Goal: Check status: Check status

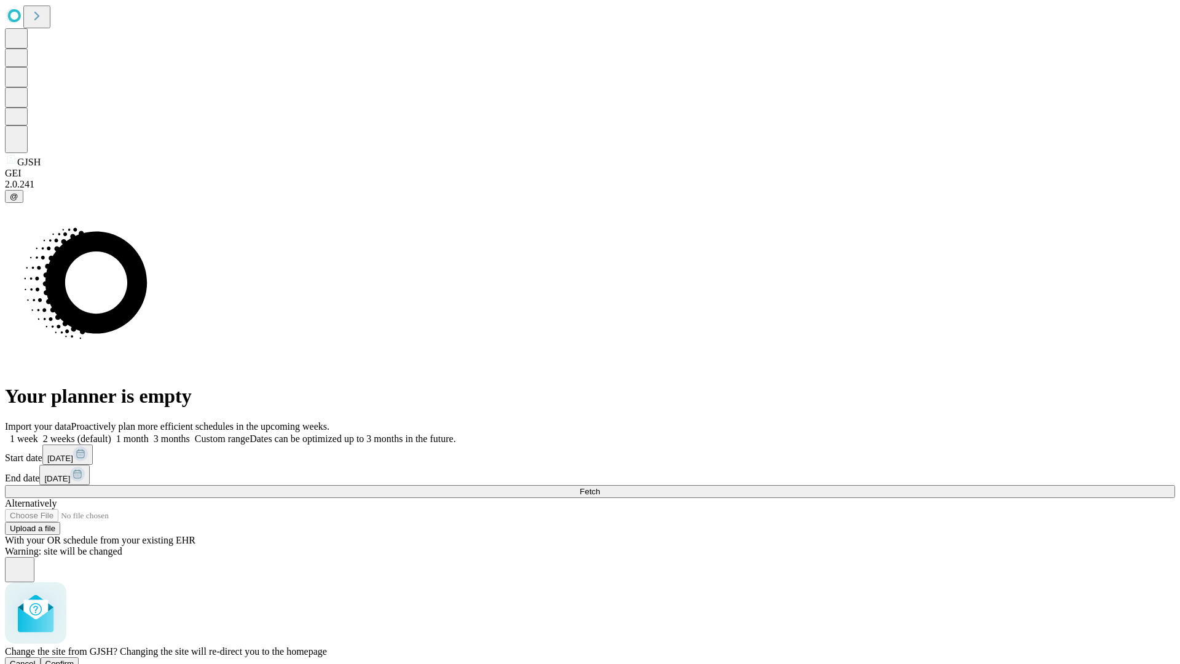
click at [74, 659] on span "Confirm" at bounding box center [59, 663] width 29 height 9
click at [149, 433] on label "1 month" at bounding box center [129, 438] width 37 height 10
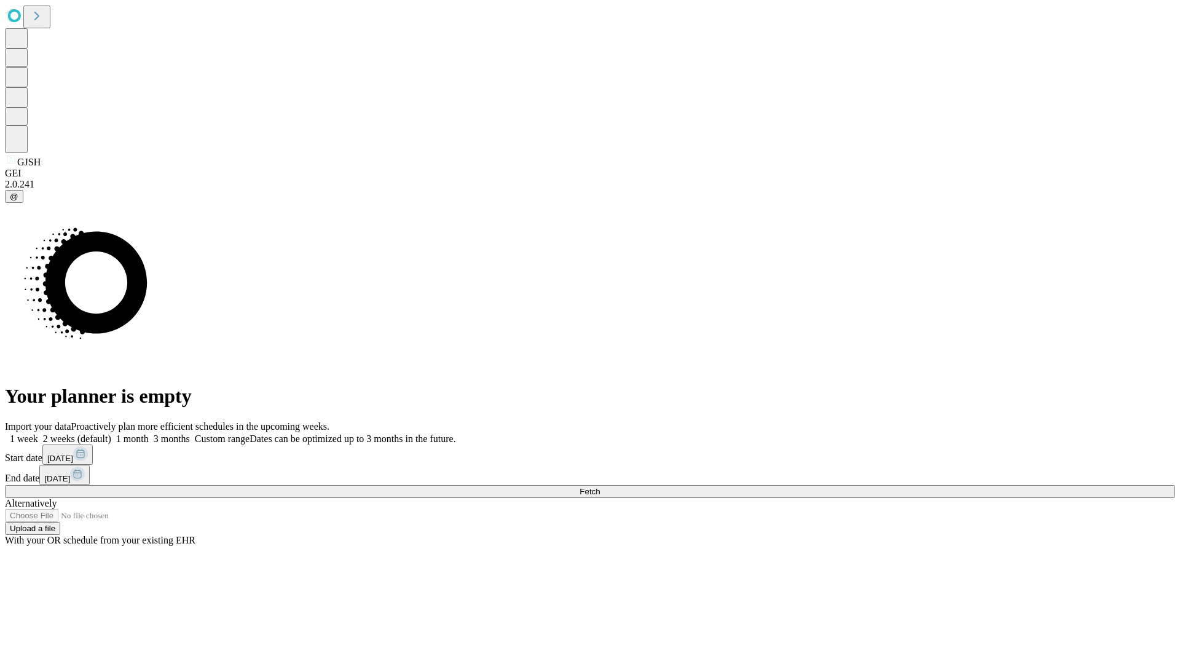
click at [600, 487] on span "Fetch" at bounding box center [589, 491] width 20 height 9
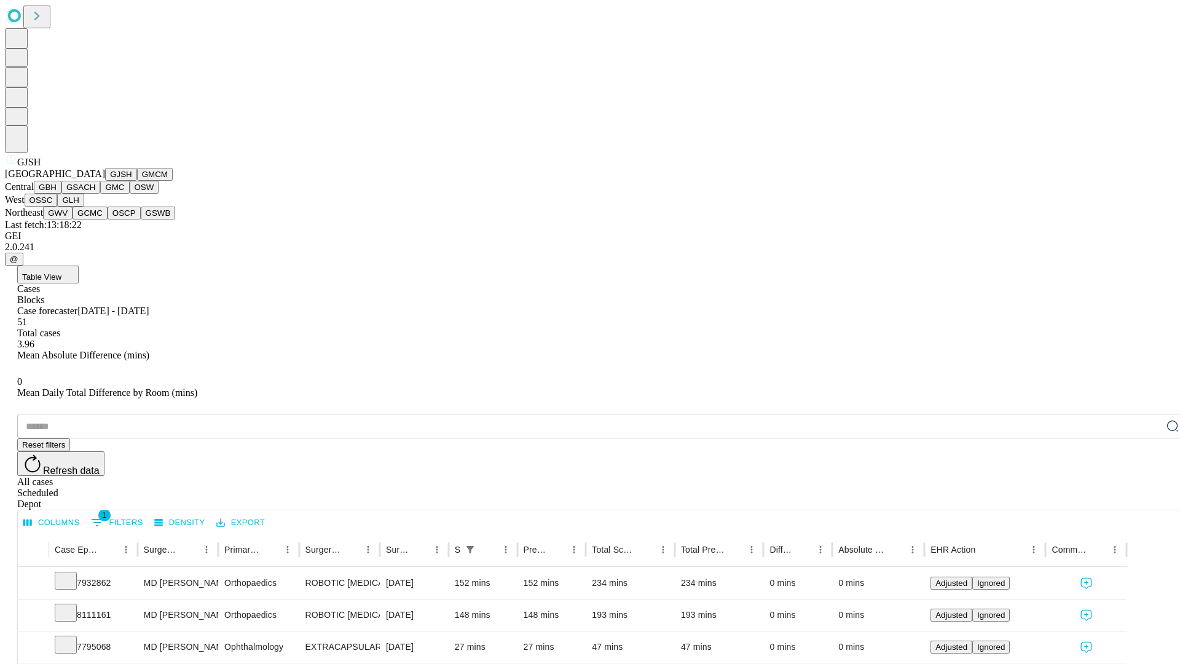
click at [137, 181] on button "GMCM" at bounding box center [155, 174] width 36 height 13
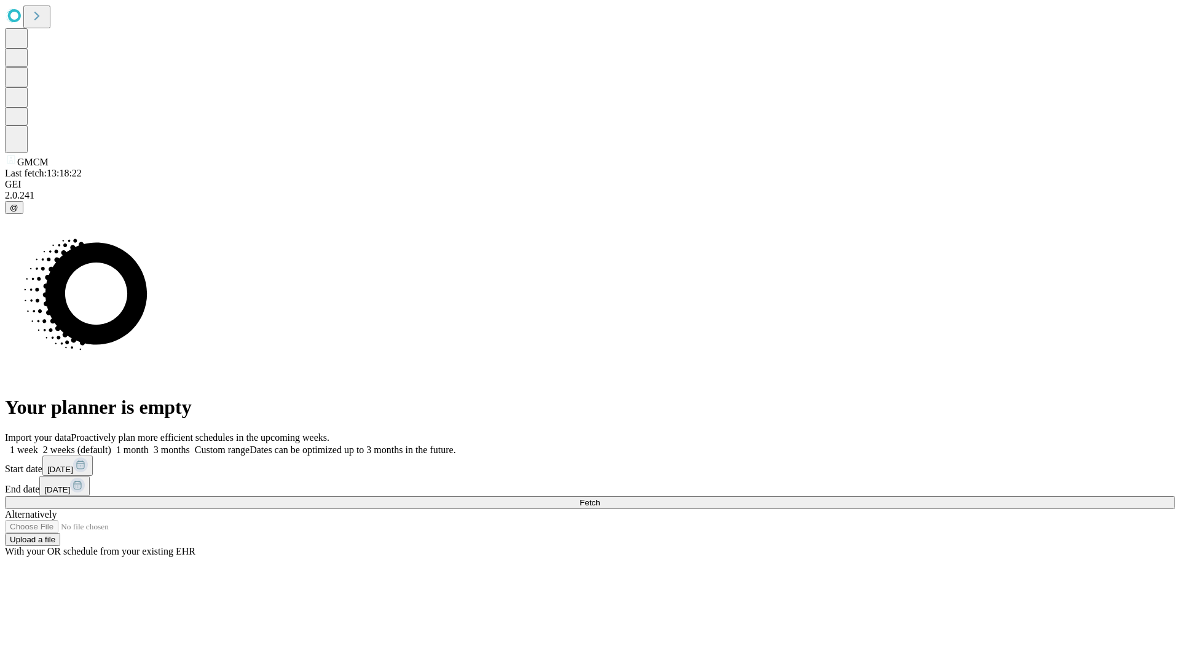
click at [149, 444] on label "1 month" at bounding box center [129, 449] width 37 height 10
click at [600, 498] on span "Fetch" at bounding box center [589, 502] width 20 height 9
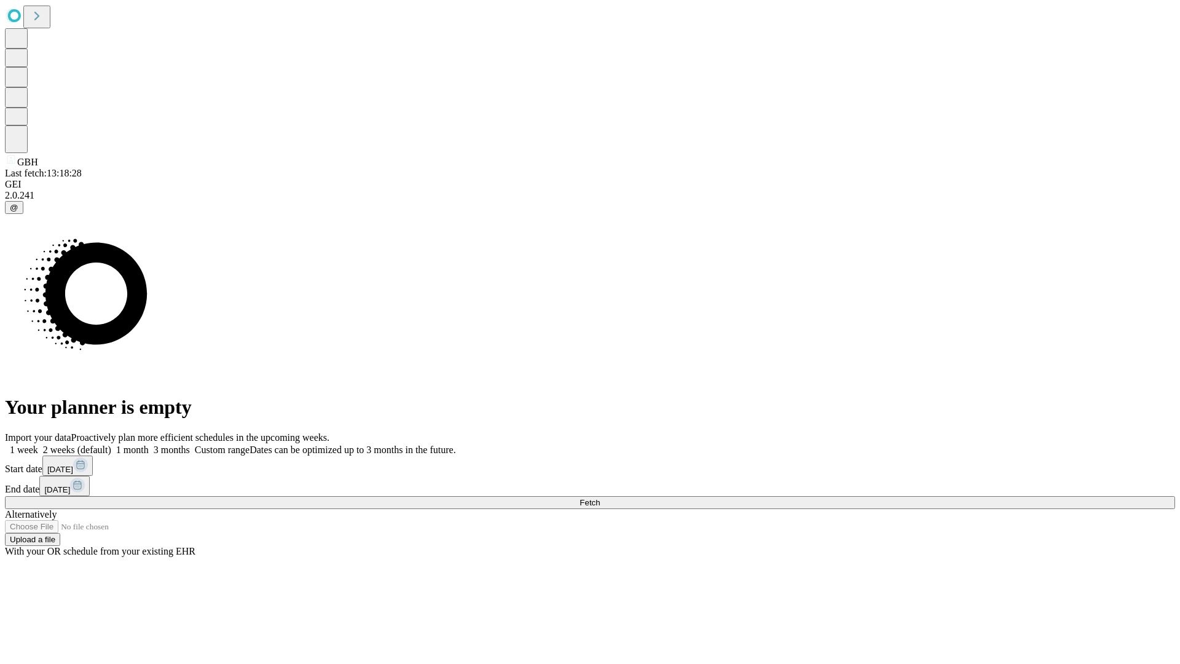
click at [600, 498] on span "Fetch" at bounding box center [589, 502] width 20 height 9
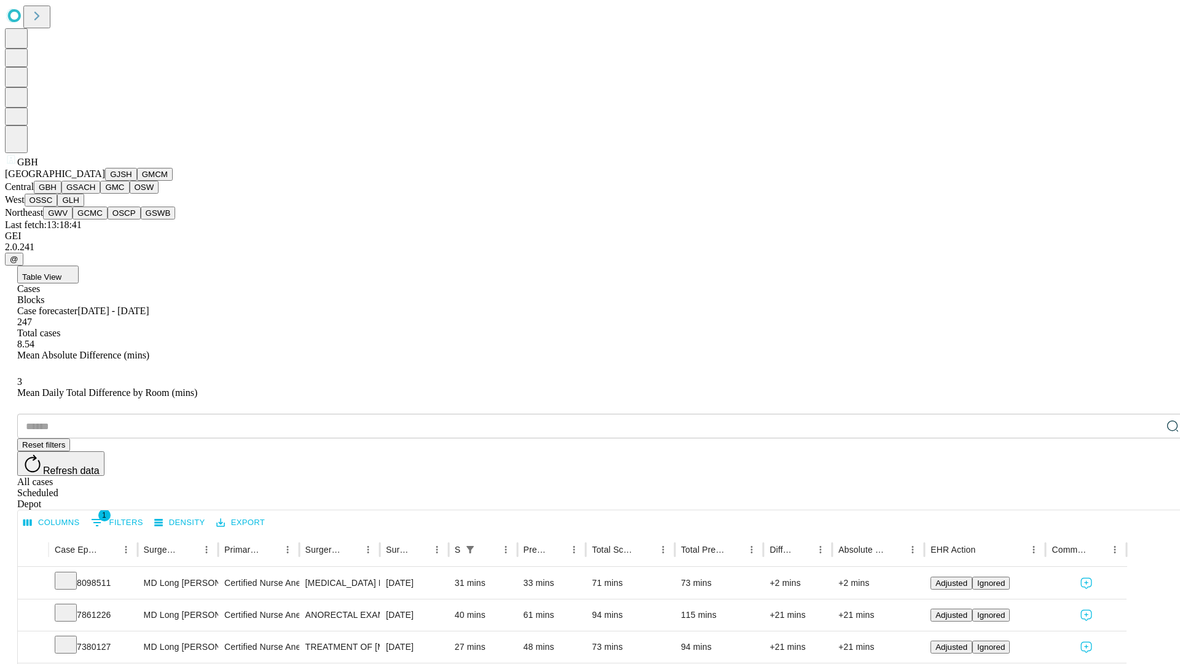
click at [95, 194] on button "GSACH" at bounding box center [80, 187] width 39 height 13
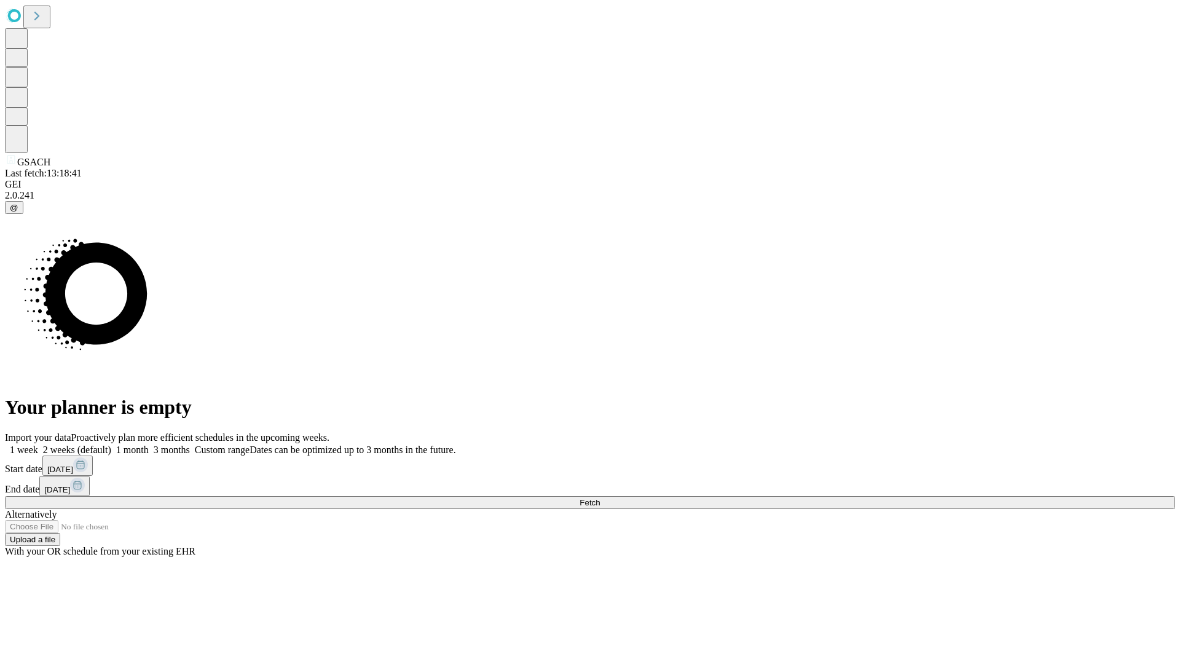
click at [149, 444] on label "1 month" at bounding box center [129, 449] width 37 height 10
click at [600, 498] on span "Fetch" at bounding box center [589, 502] width 20 height 9
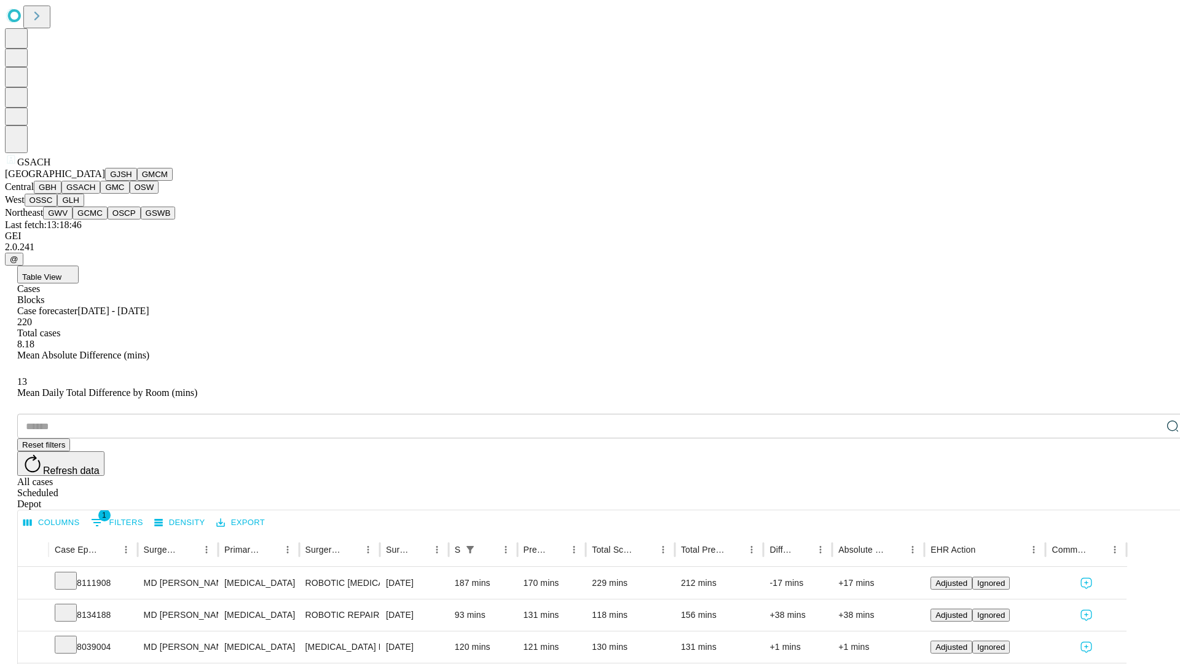
click at [100, 194] on button "GMC" at bounding box center [114, 187] width 29 height 13
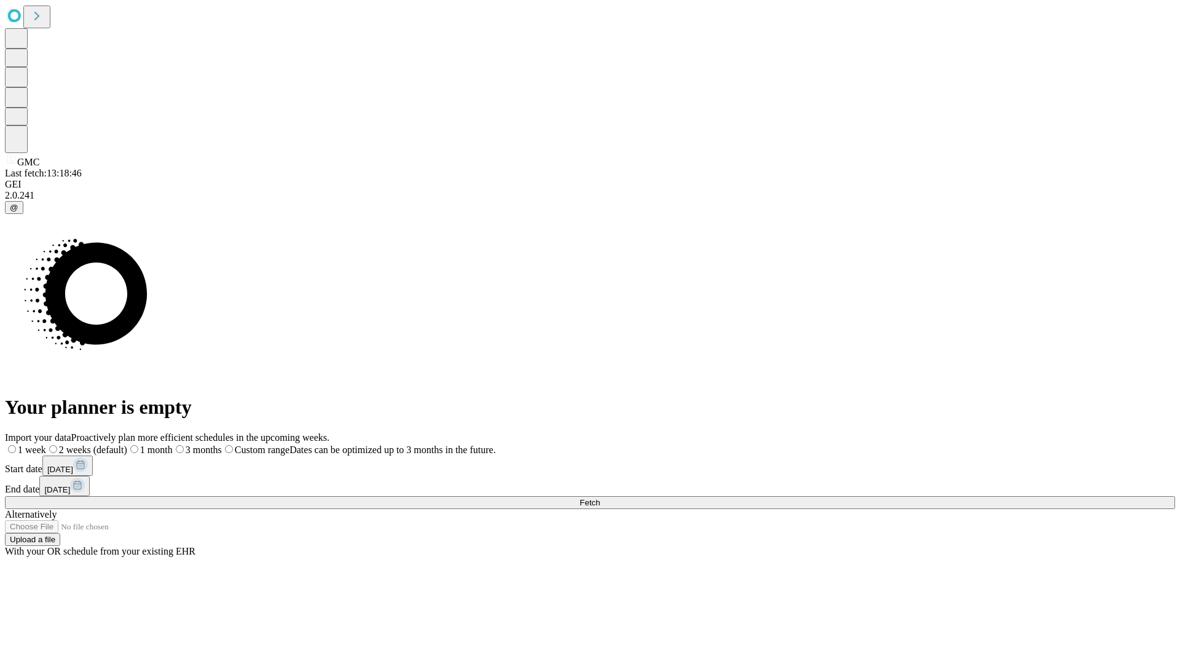
click at [173, 444] on label "1 month" at bounding box center [149, 449] width 45 height 10
click at [600, 498] on span "Fetch" at bounding box center [589, 502] width 20 height 9
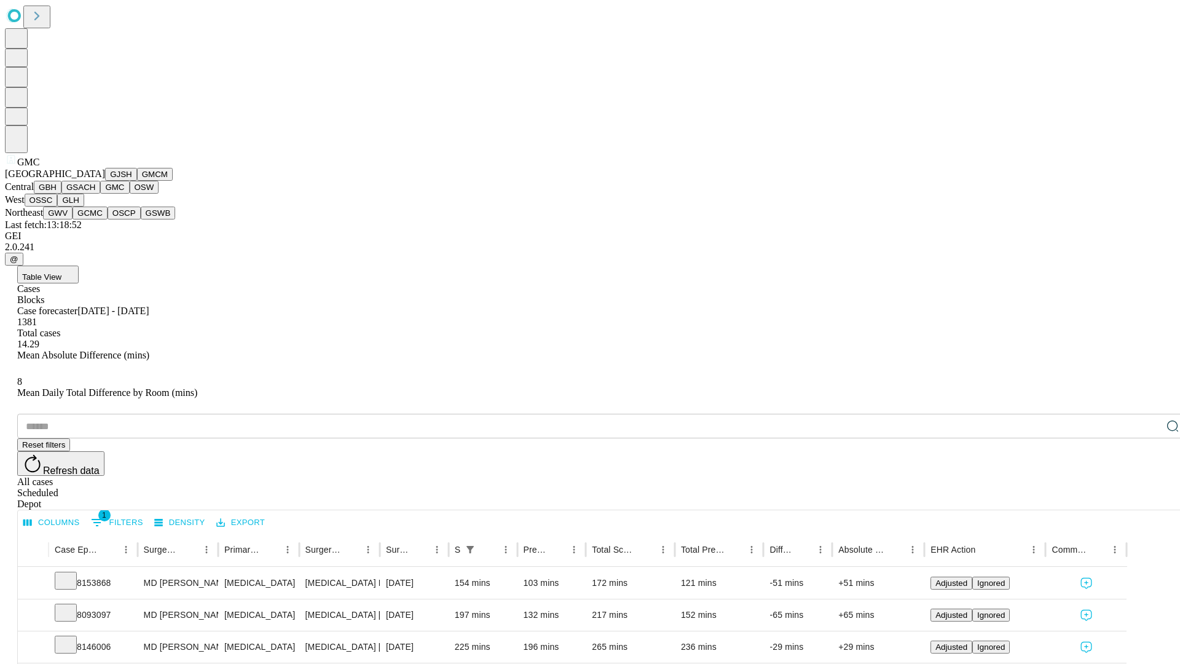
click at [130, 194] on button "OSW" at bounding box center [144, 187] width 29 height 13
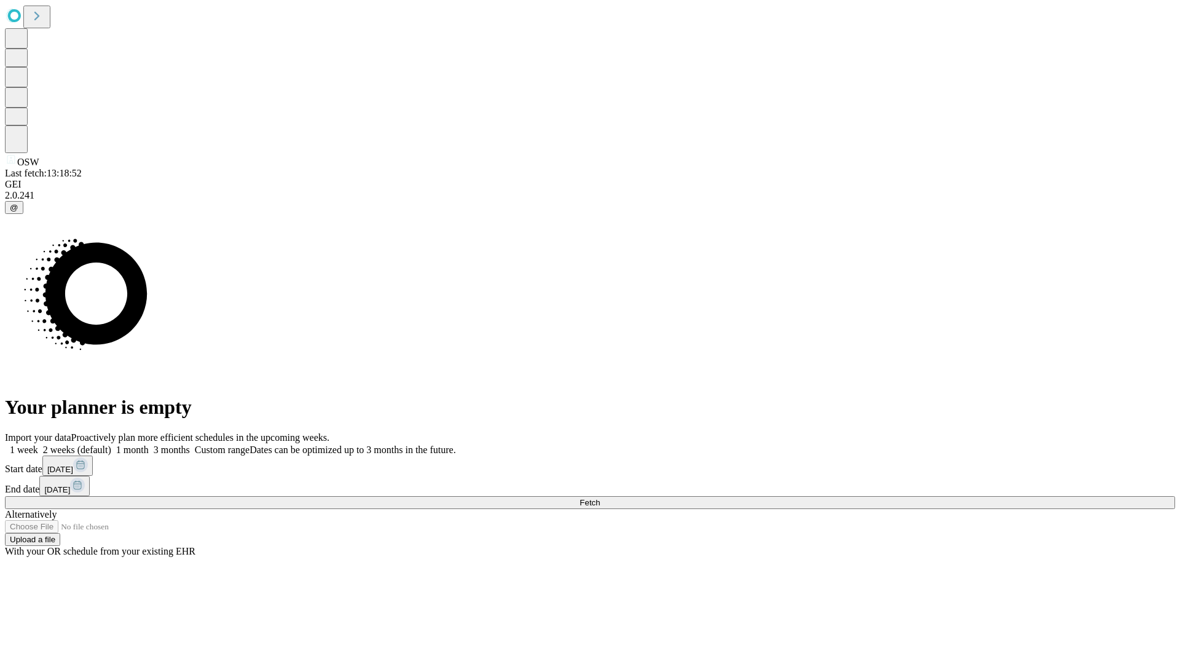
click at [149, 444] on label "1 month" at bounding box center [129, 449] width 37 height 10
click at [600, 498] on span "Fetch" at bounding box center [589, 502] width 20 height 9
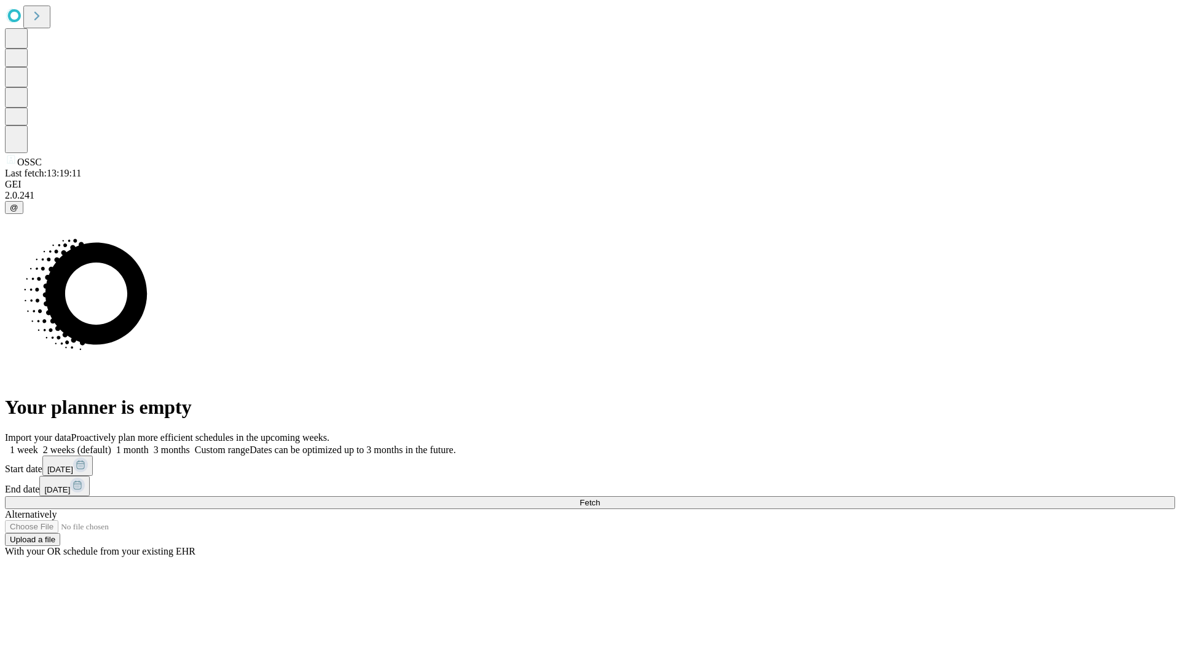
click at [149, 444] on label "1 month" at bounding box center [129, 449] width 37 height 10
click at [600, 498] on span "Fetch" at bounding box center [589, 502] width 20 height 9
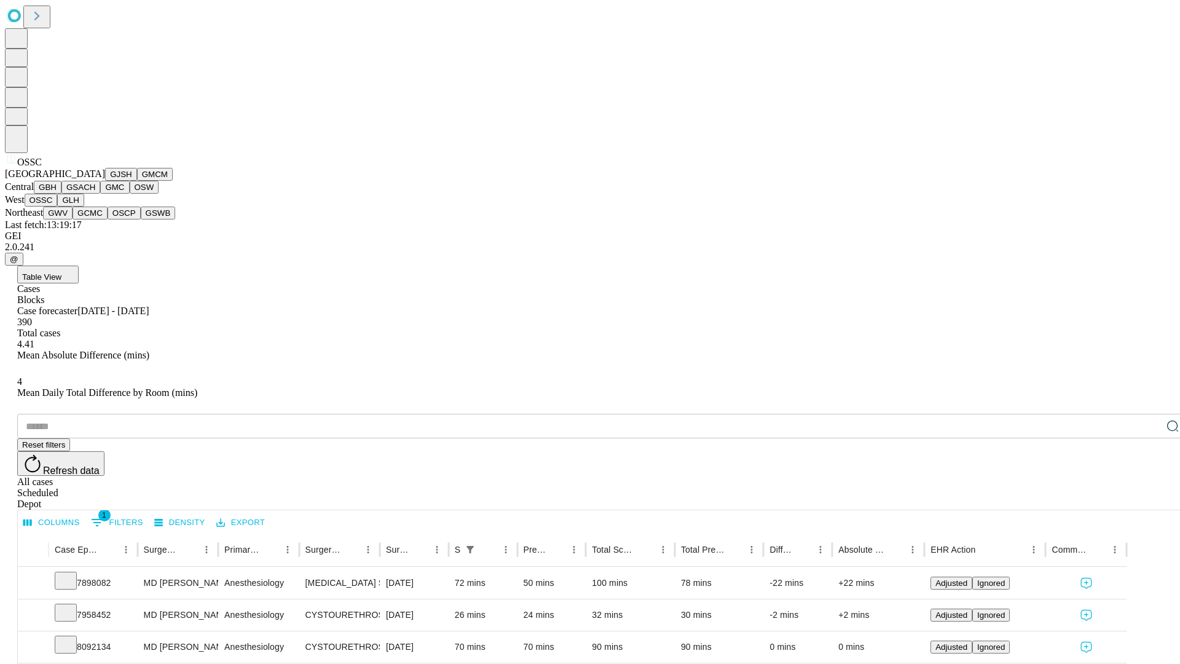
click at [84, 206] on button "GLH" at bounding box center [70, 200] width 26 height 13
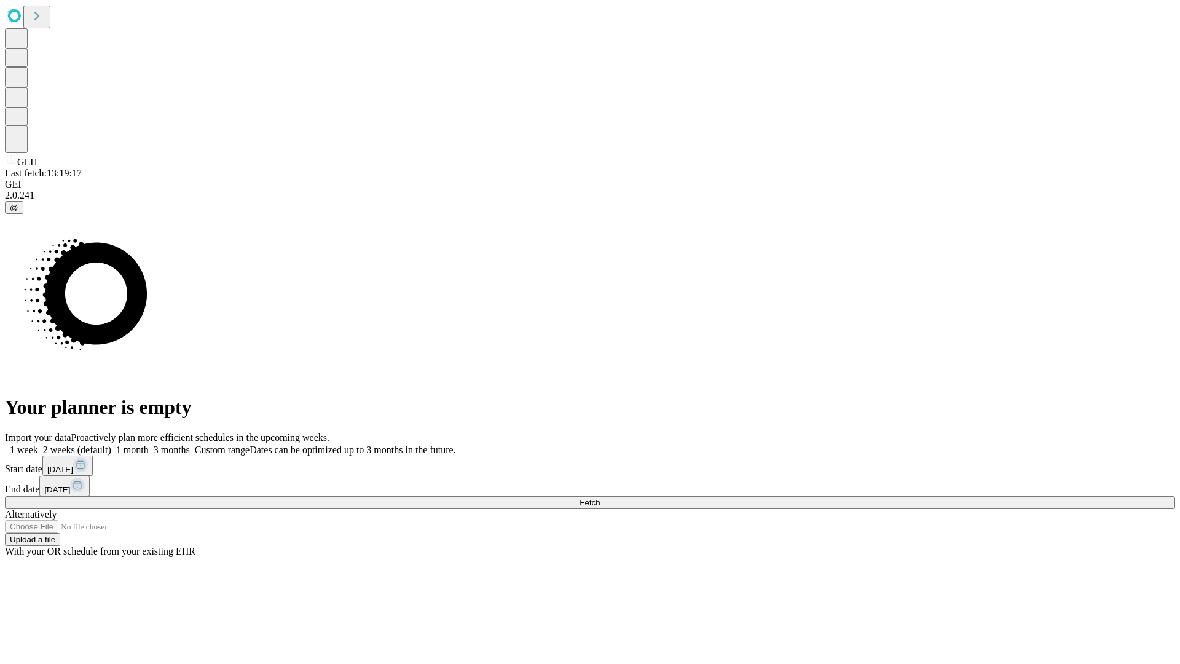
click at [149, 444] on label "1 month" at bounding box center [129, 449] width 37 height 10
click at [600, 498] on span "Fetch" at bounding box center [589, 502] width 20 height 9
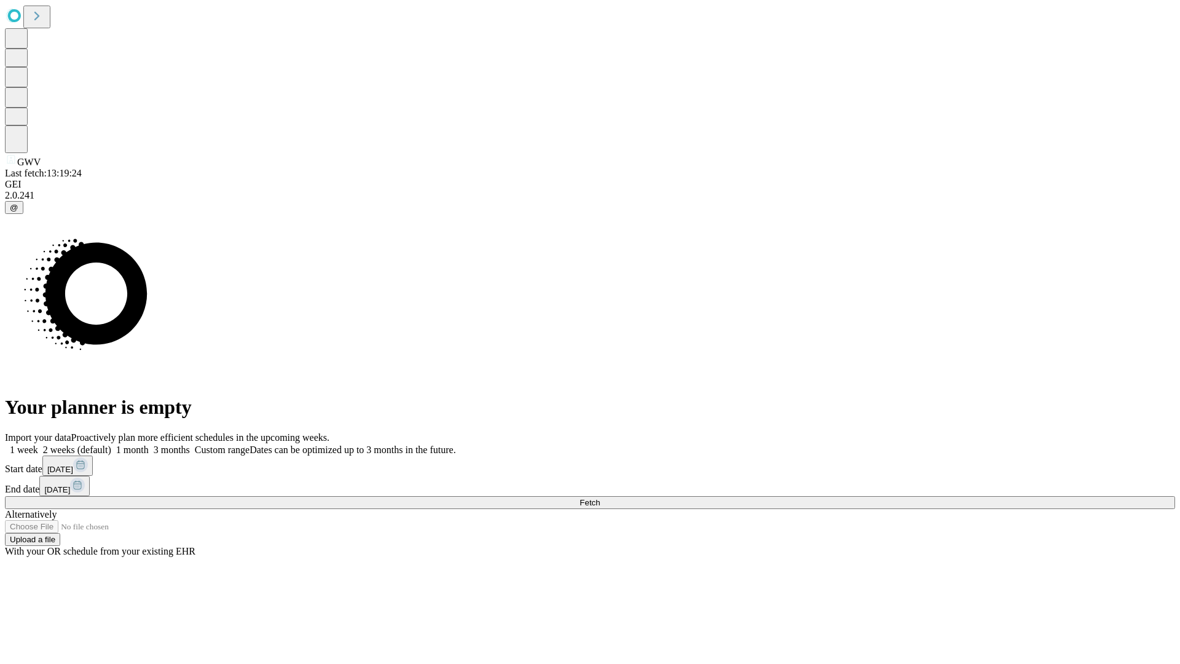
click at [149, 444] on label "1 month" at bounding box center [129, 449] width 37 height 10
click at [600, 498] on span "Fetch" at bounding box center [589, 502] width 20 height 9
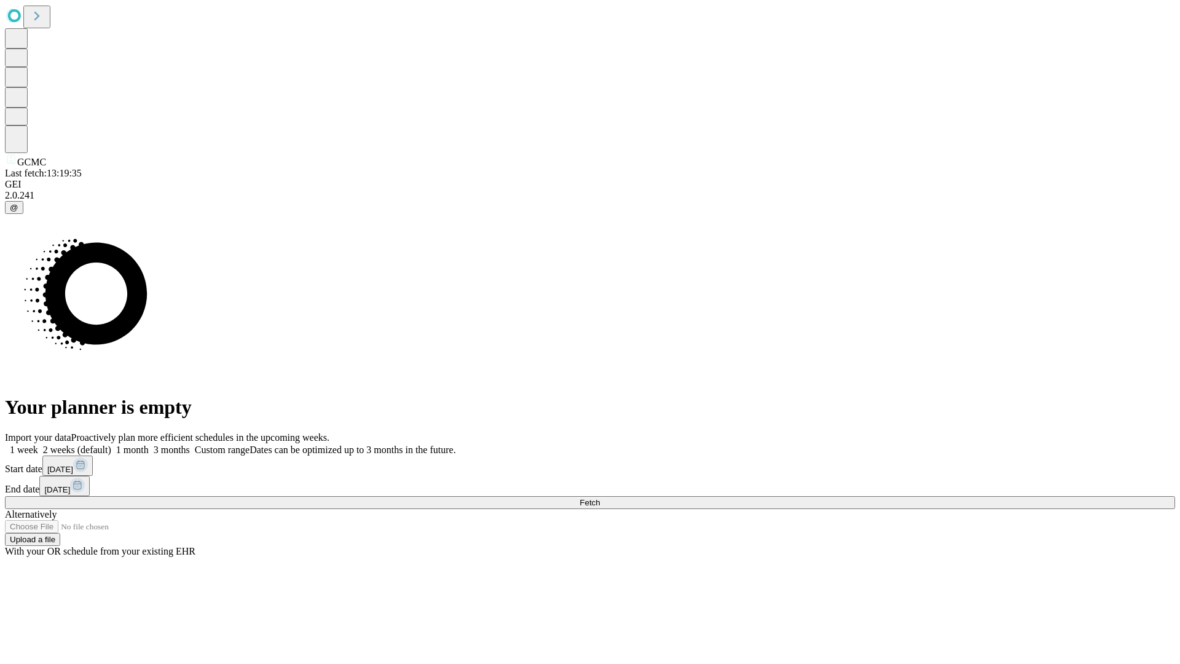
click at [149, 444] on label "1 month" at bounding box center [129, 449] width 37 height 10
click at [600, 498] on span "Fetch" at bounding box center [589, 502] width 20 height 9
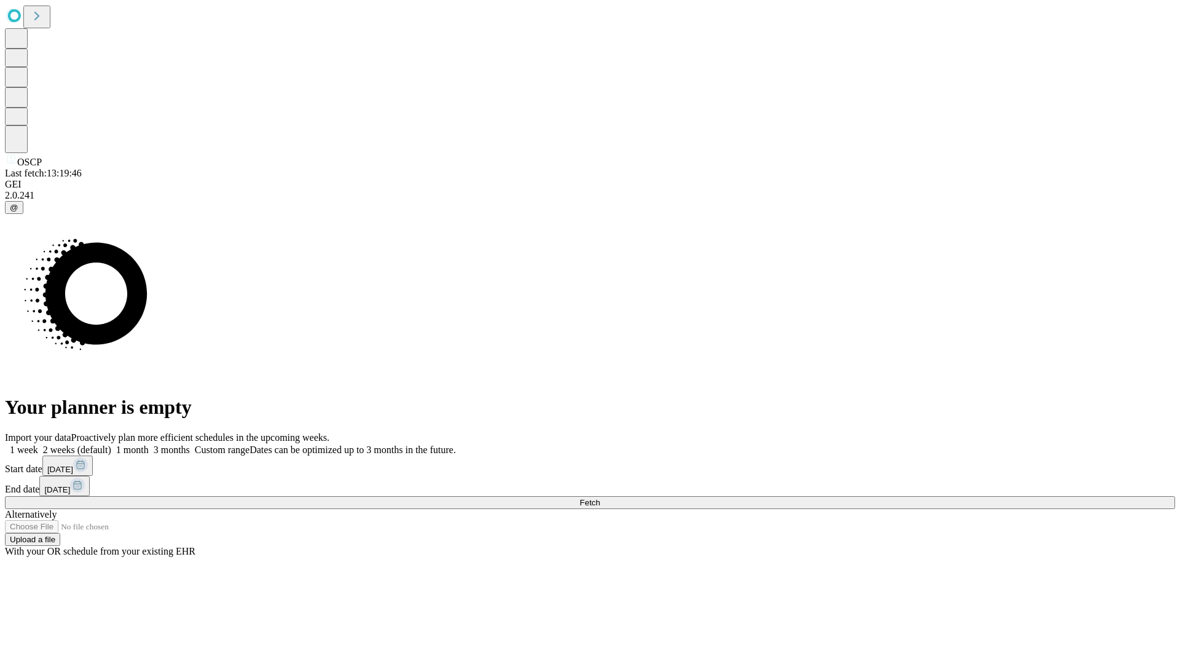
click at [149, 444] on label "1 month" at bounding box center [129, 449] width 37 height 10
click at [600, 498] on span "Fetch" at bounding box center [589, 502] width 20 height 9
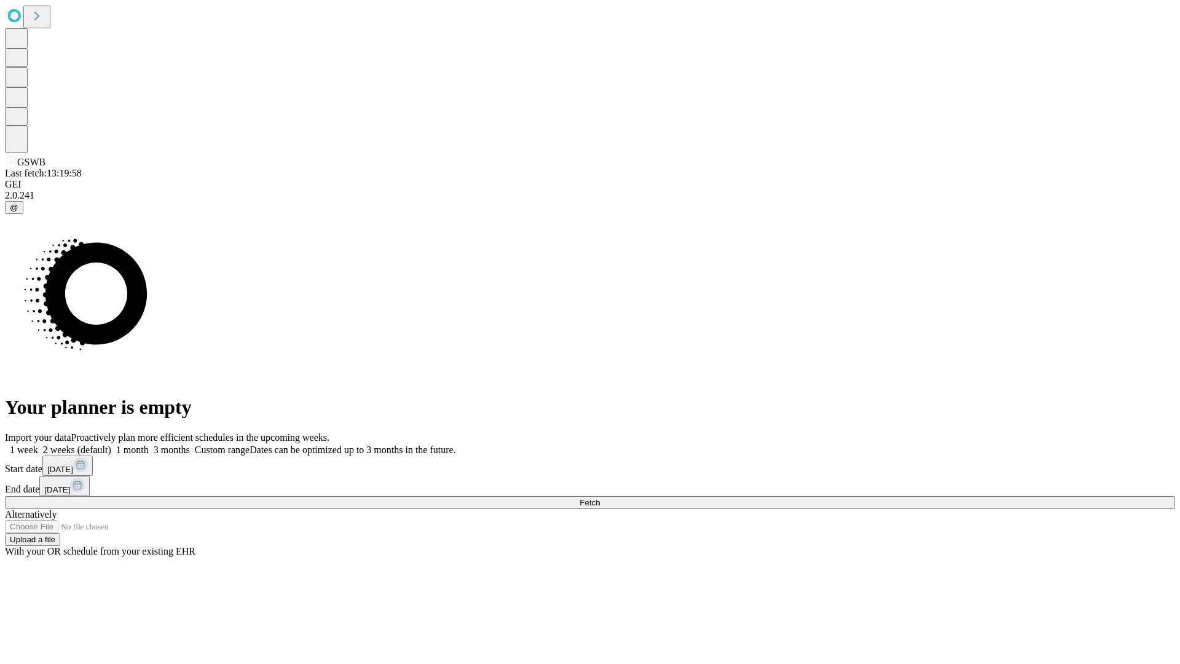
click at [149, 444] on label "1 month" at bounding box center [129, 449] width 37 height 10
click at [600, 498] on span "Fetch" at bounding box center [589, 502] width 20 height 9
